Goal: Task Accomplishment & Management: Manage account settings

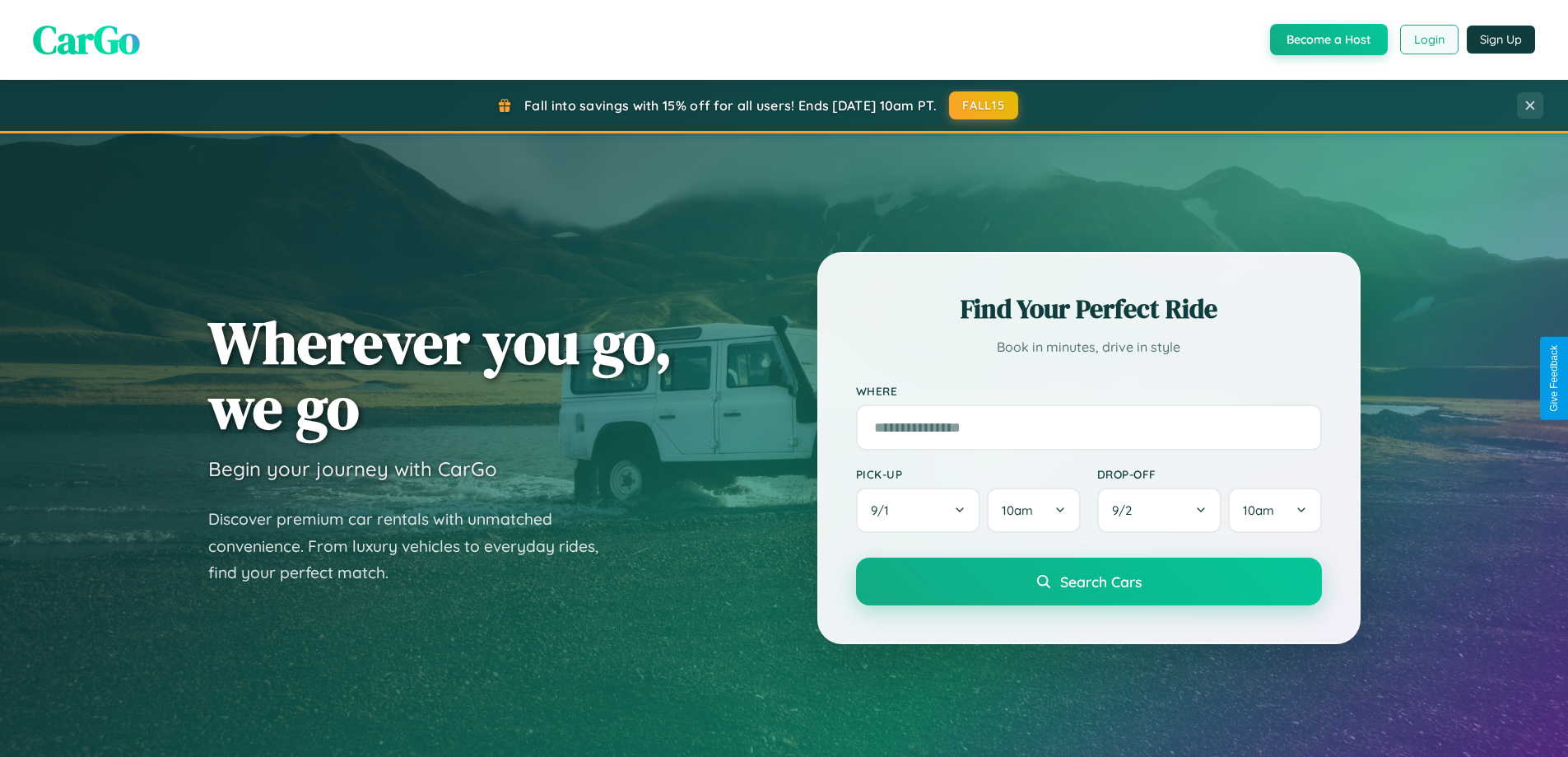
click at [1428, 40] on button "Login" at bounding box center [1429, 39] width 58 height 30
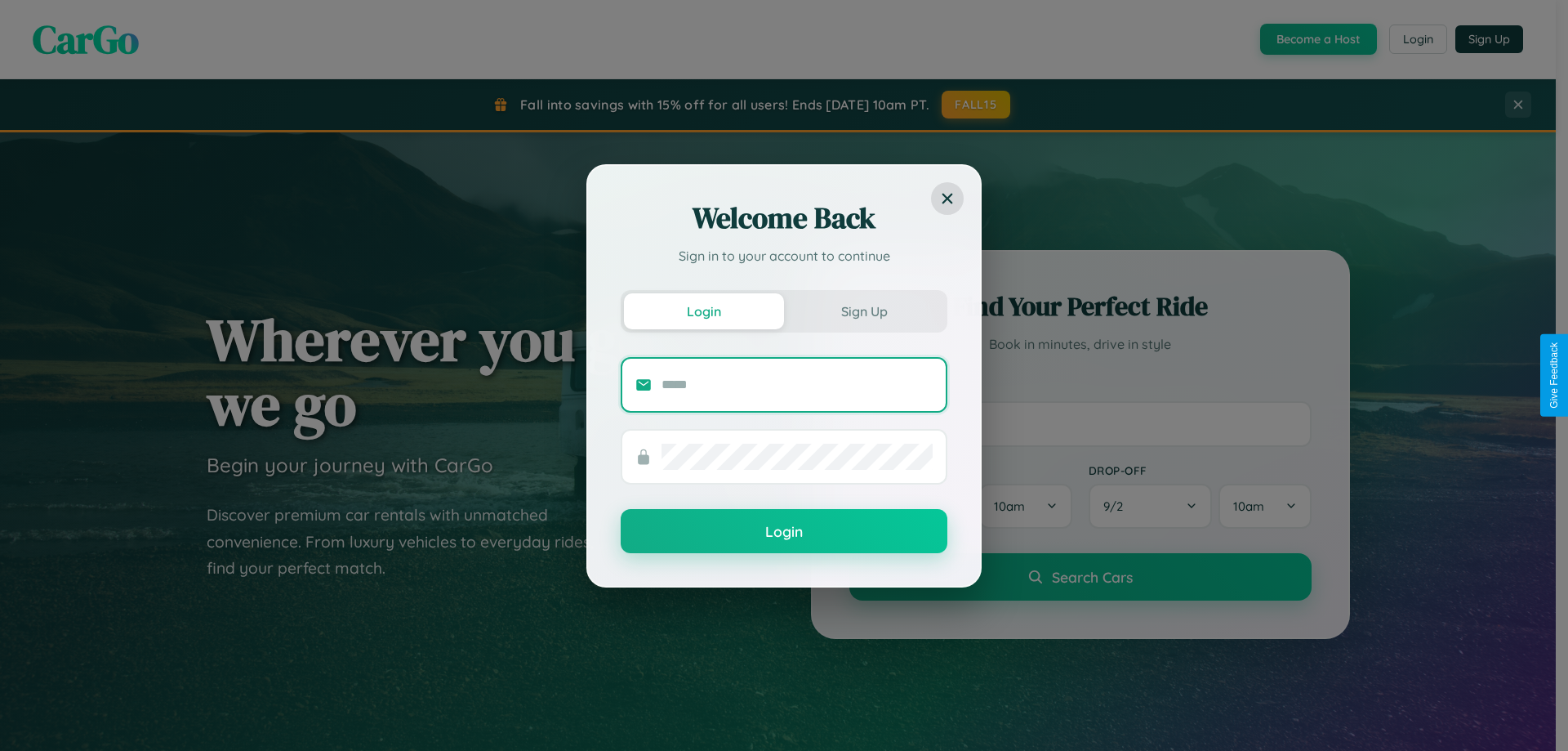
click at [797, 384] on input "text" at bounding box center [796, 384] width 271 height 26
type input "**********"
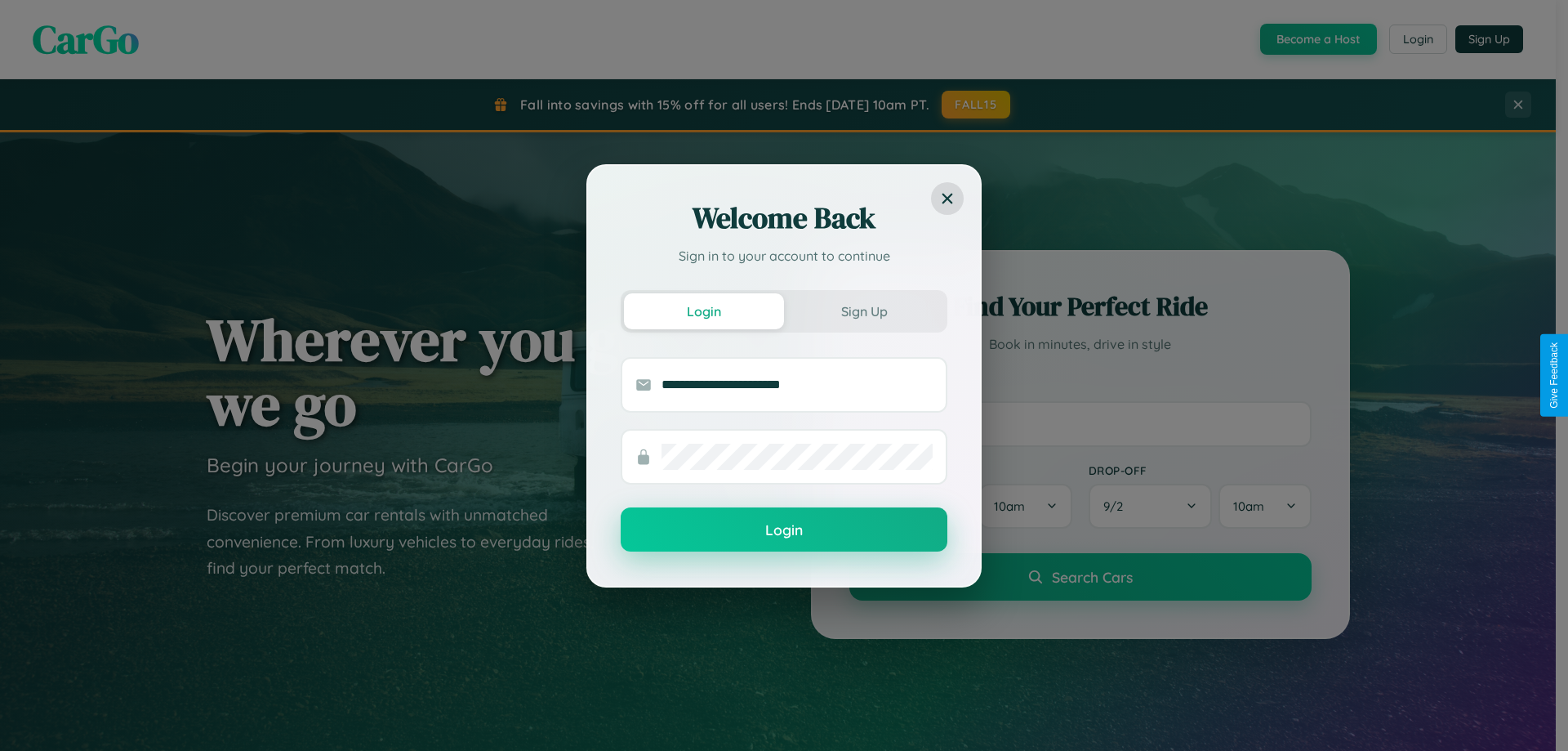
click at [784, 530] on button "Login" at bounding box center [784, 529] width 327 height 44
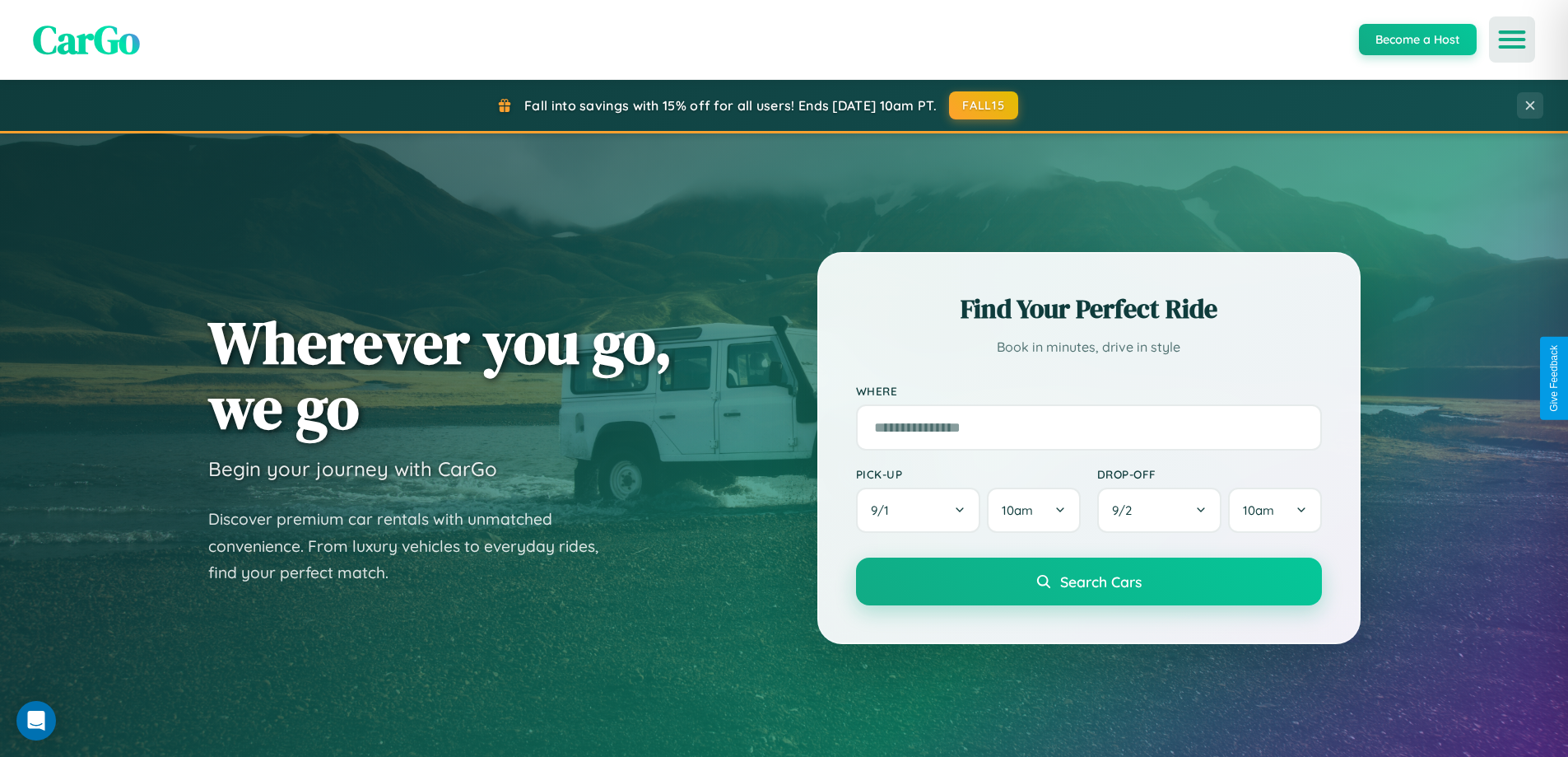
click at [1512, 40] on icon "Open menu" at bounding box center [1512, 40] width 24 height 15
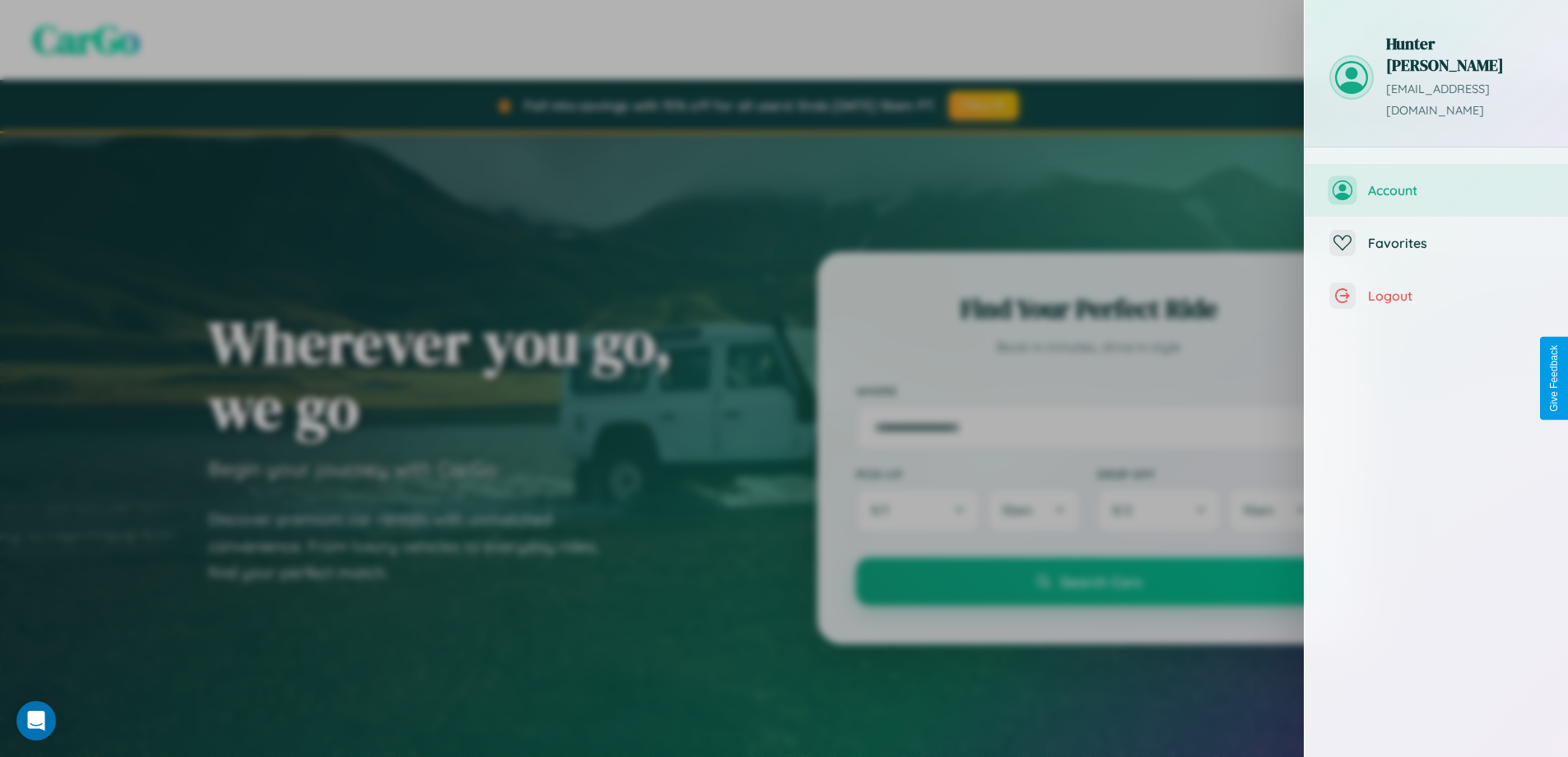
click at [1437, 182] on span "Account" at bounding box center [1456, 189] width 175 height 16
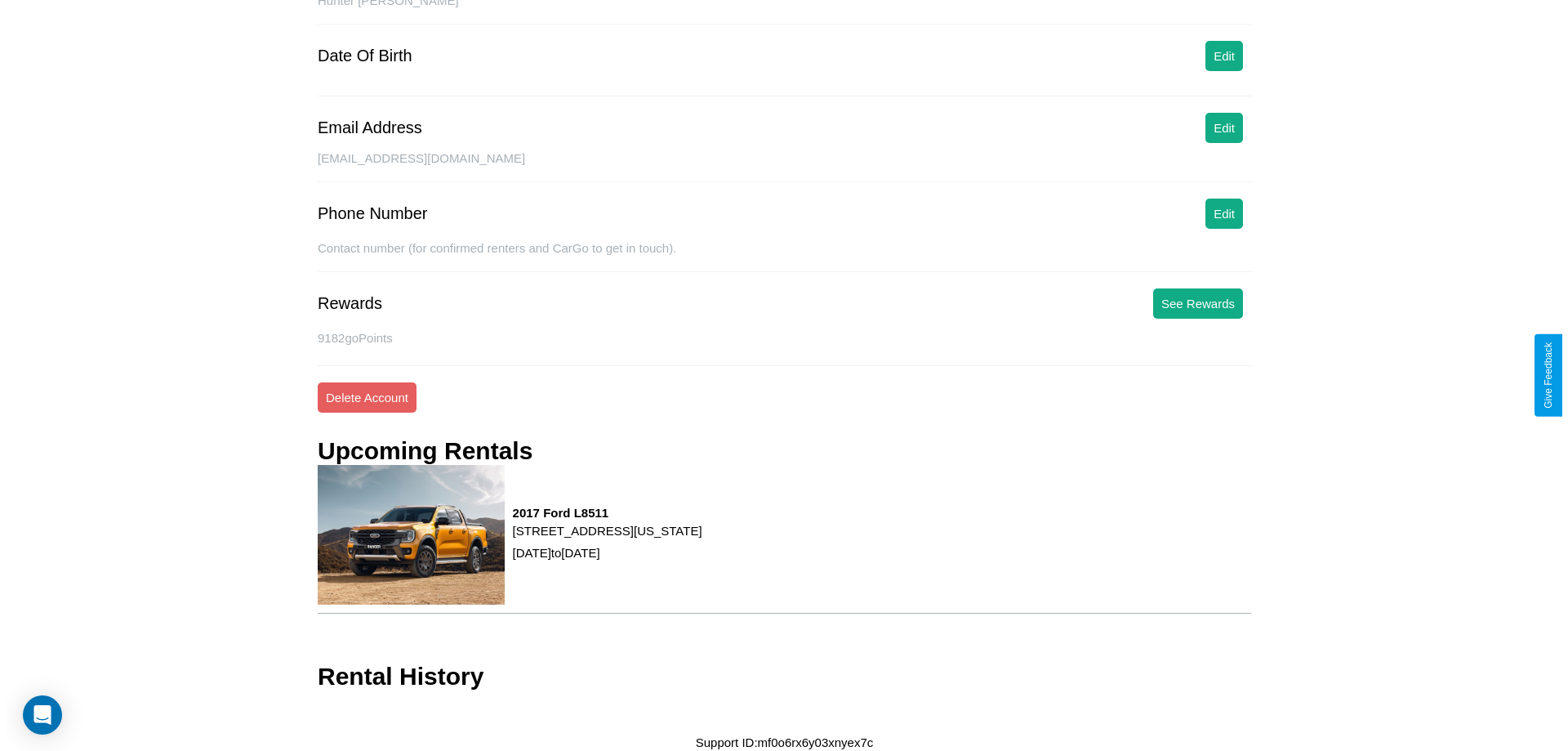
scroll to position [188, 0]
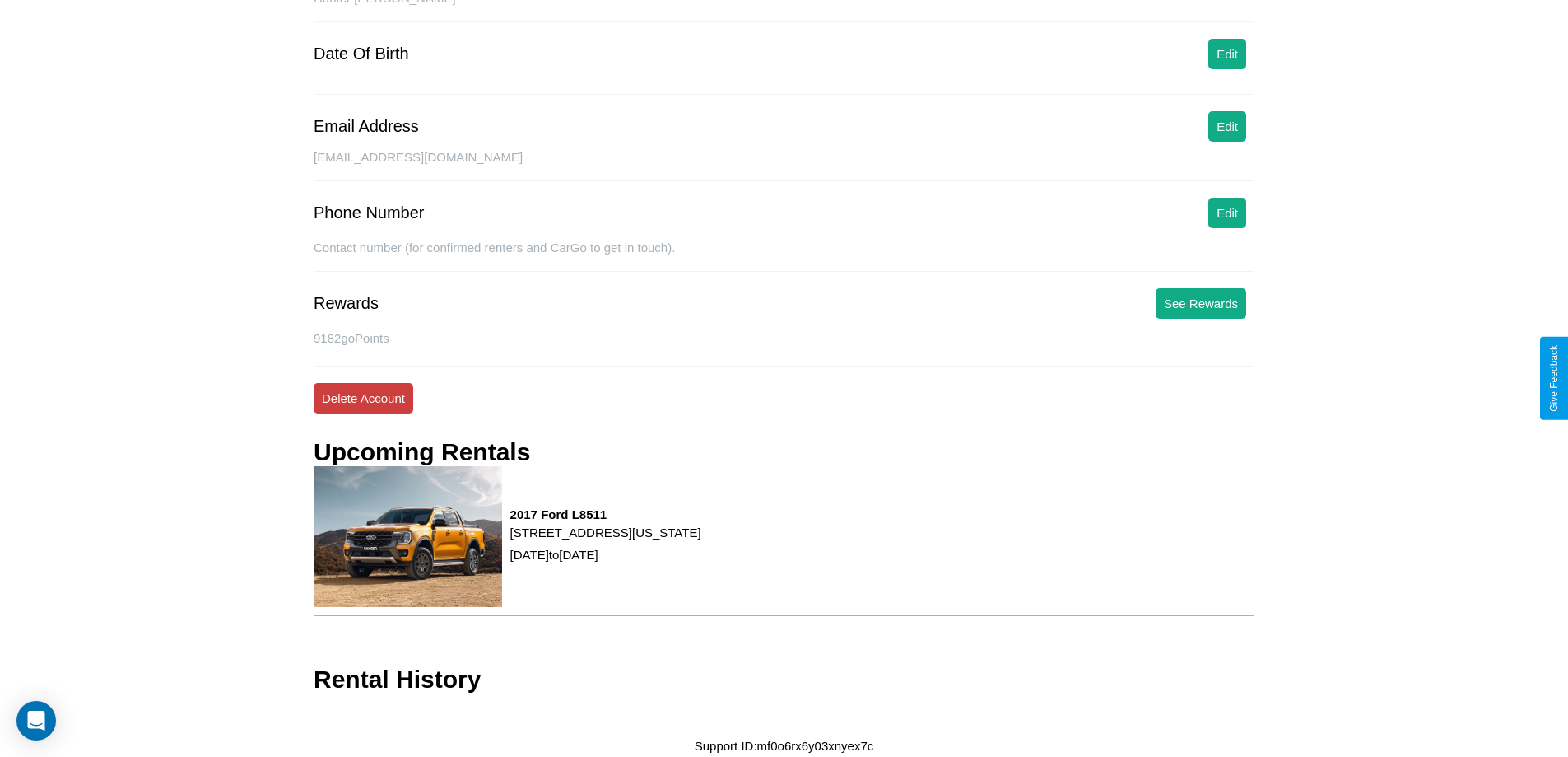
click at [363, 398] on button "Delete Account" at bounding box center [363, 398] width 100 height 30
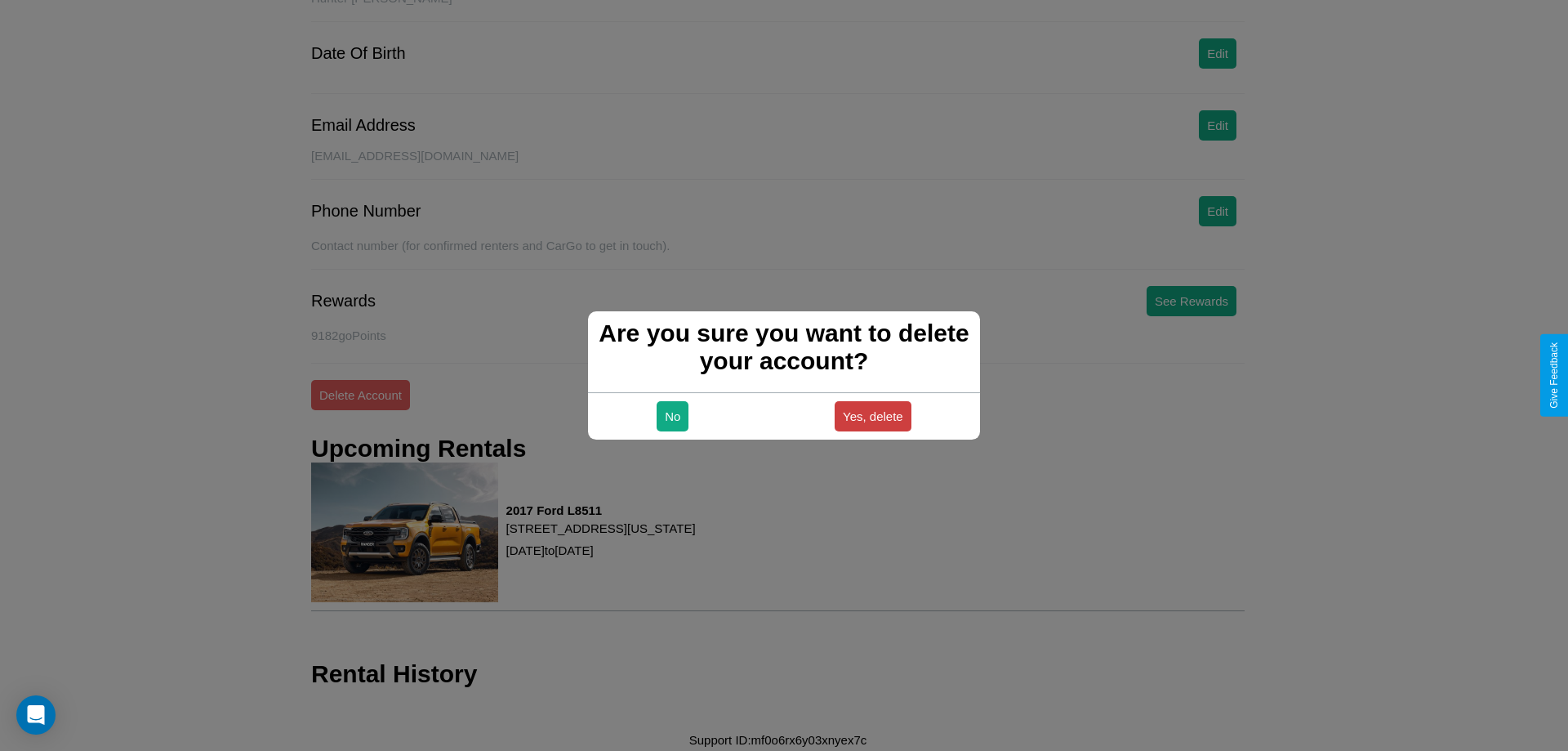
click at [872, 416] on button "Yes, delete" at bounding box center [873, 417] width 77 height 30
